Goal: Task Accomplishment & Management: Use online tool/utility

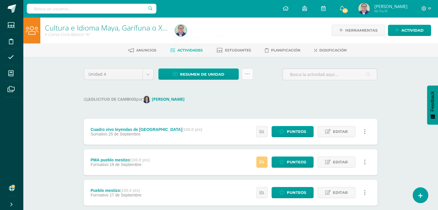
click at [245, 75] on icon at bounding box center [247, 74] width 5 height 5
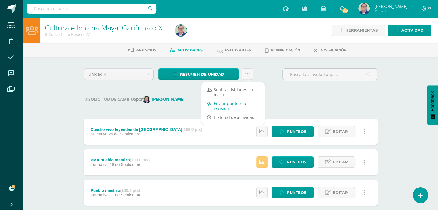
click at [232, 104] on link "Enviar punteos a revision" at bounding box center [232, 106] width 63 height 14
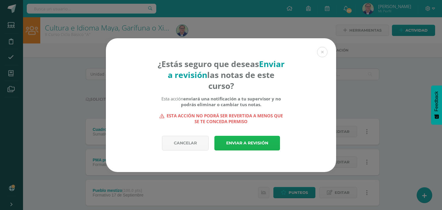
click at [239, 142] on link "Enviar a revisión" at bounding box center [247, 143] width 66 height 15
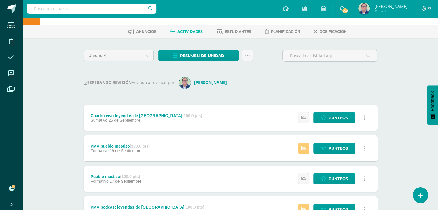
scroll to position [29, 0]
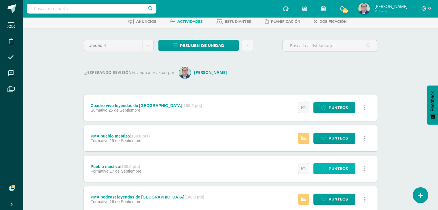
click at [339, 167] on span "Punteos" at bounding box center [337, 168] width 19 height 11
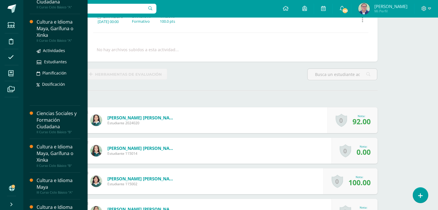
scroll to position [115, 0]
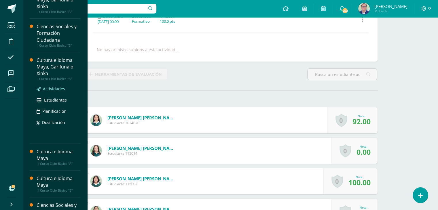
click at [54, 89] on span "Actividades" at bounding box center [54, 88] width 22 height 5
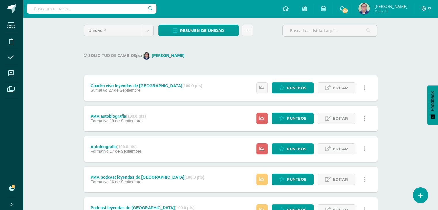
scroll to position [58, 0]
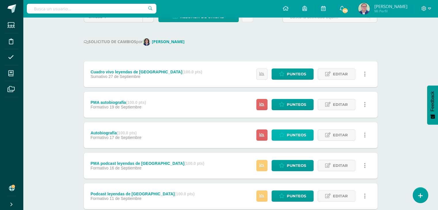
click at [290, 135] on span "Punteos" at bounding box center [296, 135] width 19 height 11
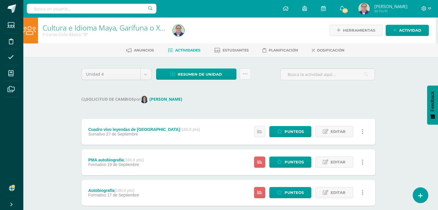
scroll to position [29, 2]
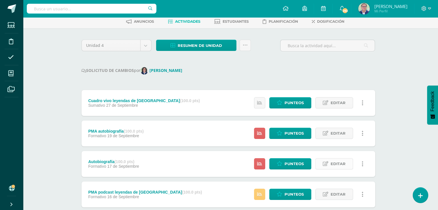
click at [342, 161] on span "Editar" at bounding box center [337, 164] width 15 height 11
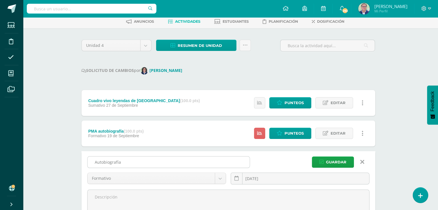
click at [132, 163] on input "Autobiografía" at bounding box center [168, 162] width 162 height 11
type input "A"
type input "Pueblo mestizo"
click at [334, 161] on span "Guardar" at bounding box center [336, 162] width 20 height 11
click at [334, 133] on span "Editar" at bounding box center [337, 133] width 15 height 11
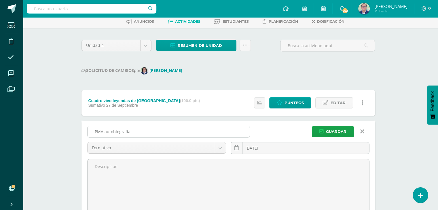
click at [131, 131] on input "PMA autobiografía" at bounding box center [168, 131] width 162 height 11
type input "PMA pueblo mestizo"
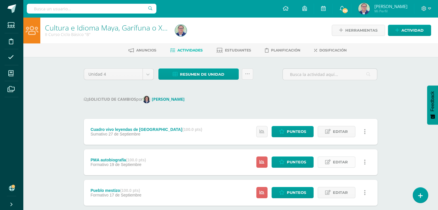
click at [338, 163] on span "Editar" at bounding box center [340, 162] width 15 height 11
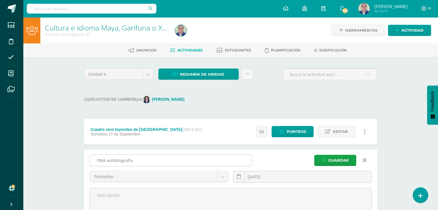
click at [140, 161] on input "PMA autobiografía" at bounding box center [171, 160] width 162 height 11
type input "PMA pueblo mestizo"
click at [329, 160] on span "Guardar" at bounding box center [338, 160] width 20 height 11
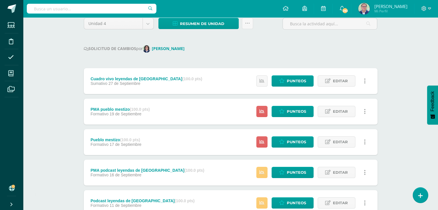
scroll to position [58, 0]
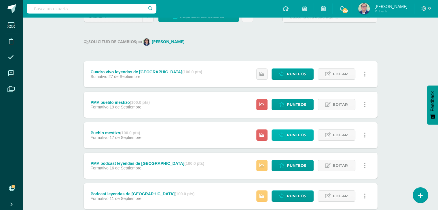
click at [286, 135] on link "Punteos" at bounding box center [292, 135] width 42 height 11
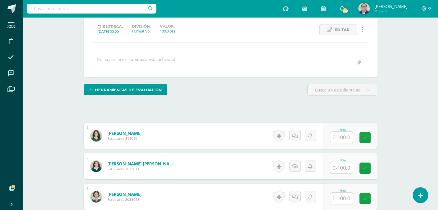
scroll to position [115, 0]
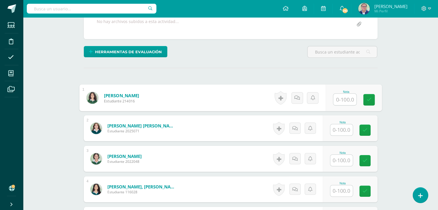
click at [341, 97] on input "text" at bounding box center [344, 100] width 23 height 12
type input "69"
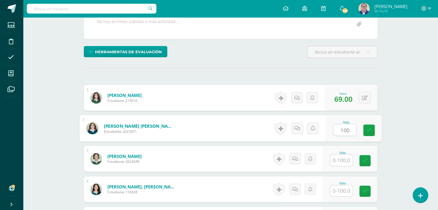
type input "100"
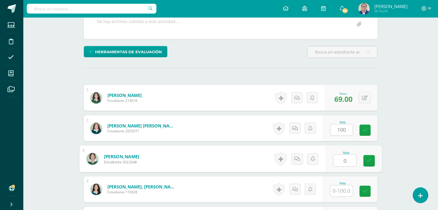
type input "0"
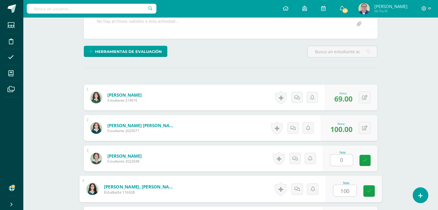
type input "100"
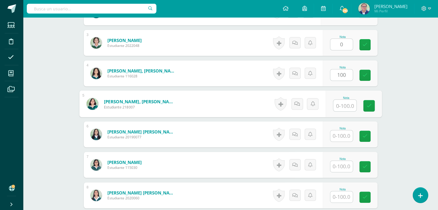
scroll to position [231, 0]
type input "93"
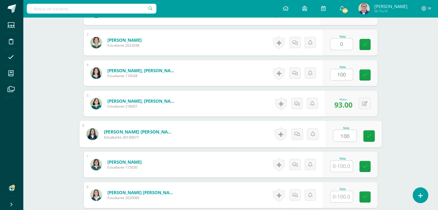
type input "100"
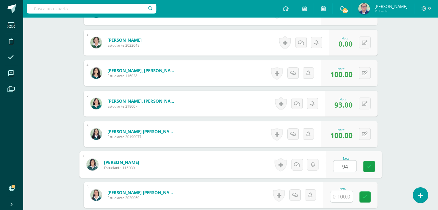
type input "94"
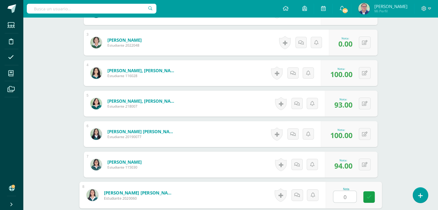
type input "0"
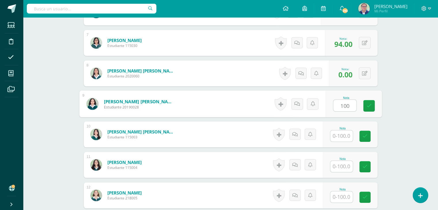
type input "100"
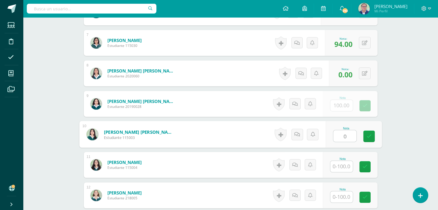
type input "0"
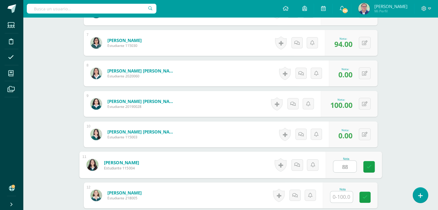
type input "88"
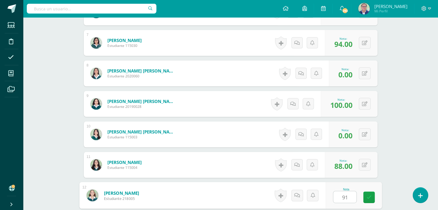
type input "91"
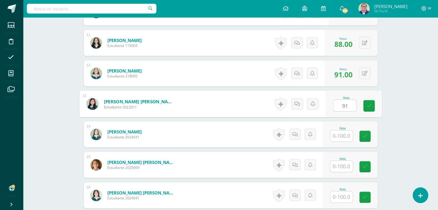
type input "91"
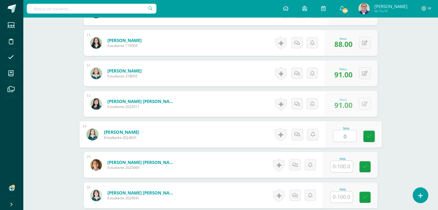
type input "0"
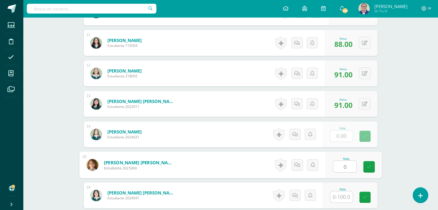
type input "0"
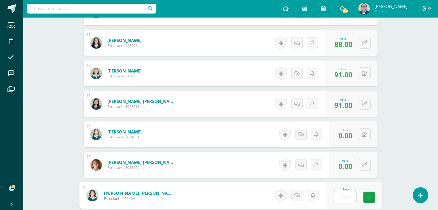
type input "100"
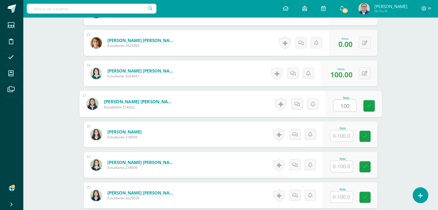
type input "100"
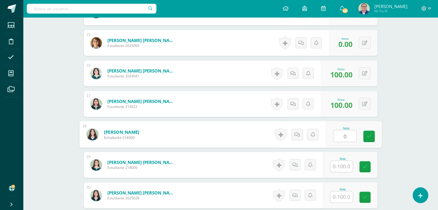
type input "0"
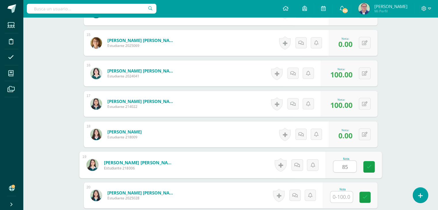
type input "85"
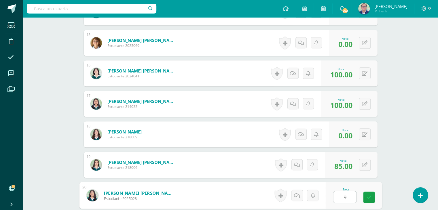
type input "98"
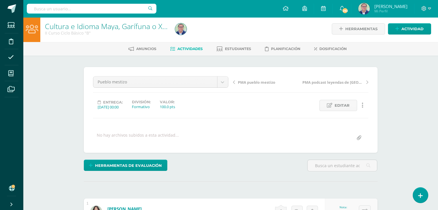
scroll to position [0, 0]
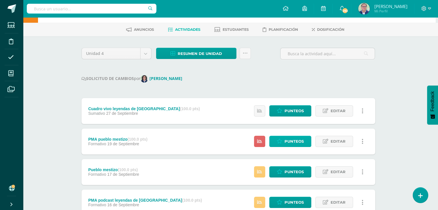
scroll to position [29, 2]
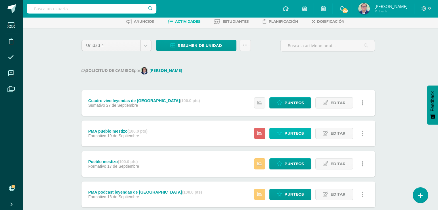
click at [298, 134] on span "Punteos" at bounding box center [293, 133] width 19 height 11
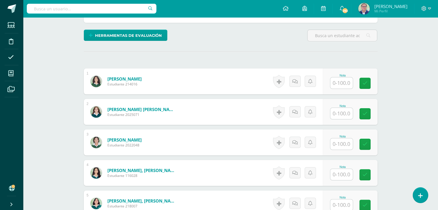
scroll to position [144, 0]
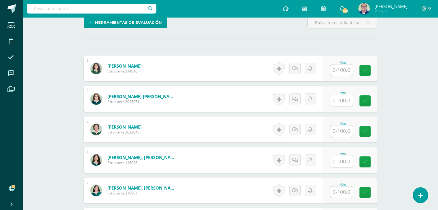
click at [342, 131] on input "text" at bounding box center [341, 130] width 22 height 11
type input "100"
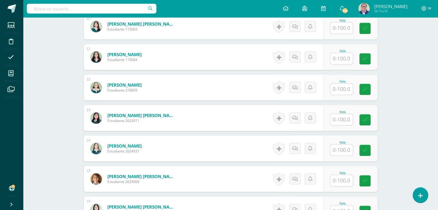
scroll to position [490, 0]
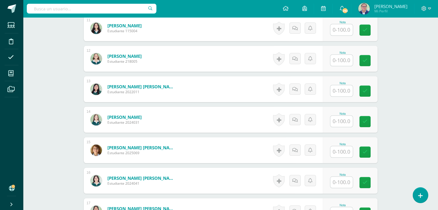
click at [338, 121] on input "text" at bounding box center [341, 121] width 22 height 11
type input "100"
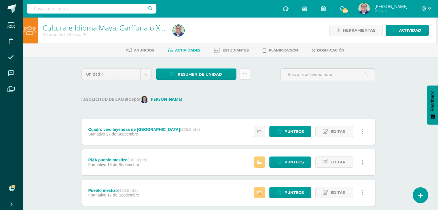
click at [246, 74] on icon at bounding box center [245, 74] width 5 height 5
click at [271, 88] on div "Unidad 4 Unidad 1 Unidad 2 Unidad 3 Unidad 4 Resumen de unidad Descargar como H…" at bounding box center [228, 211] width 298 height 286
click at [212, 76] on span "Resumen de unidad" at bounding box center [200, 74] width 44 height 11
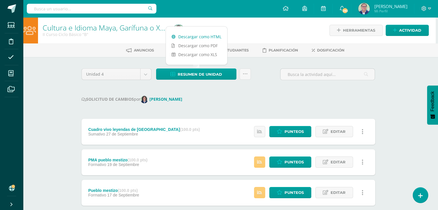
click at [205, 37] on link "Descargar como HTML" at bounding box center [196, 36] width 61 height 9
